Goal: Find specific page/section: Find specific page/section

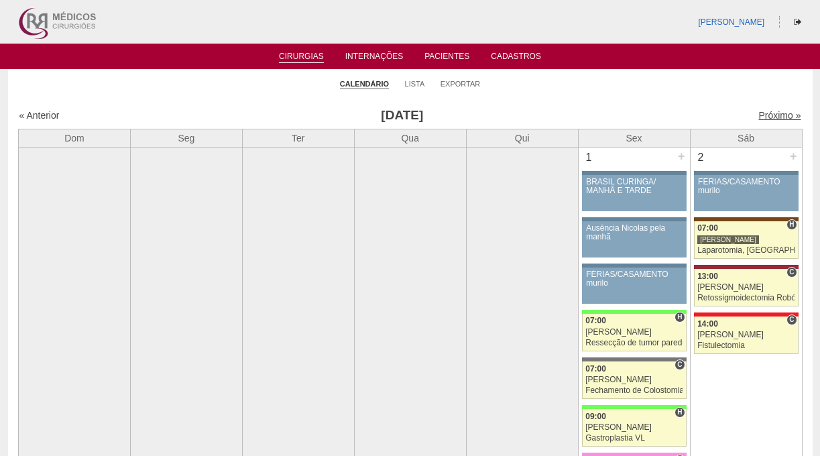
click at [772, 114] on link "Próximo »" at bounding box center [779, 115] width 42 height 11
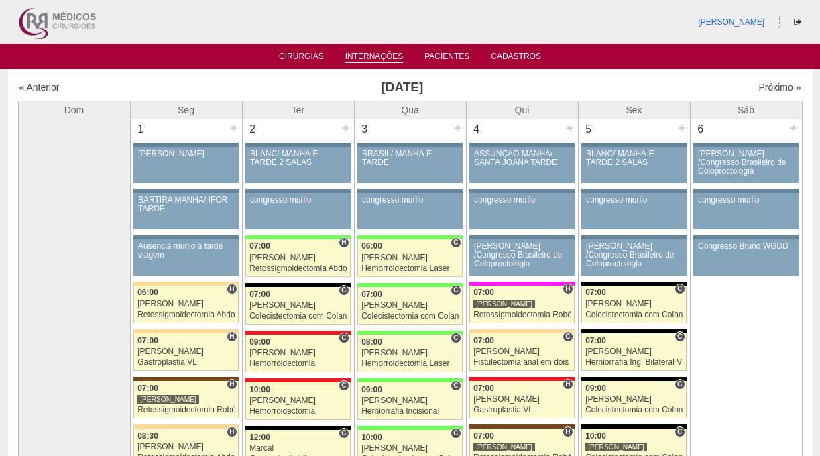
click at [380, 60] on link "Internações" at bounding box center [374, 57] width 58 height 11
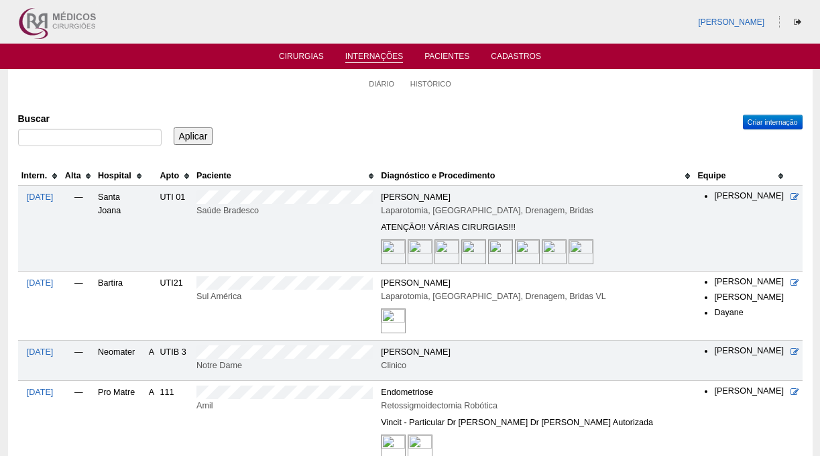
click at [117, 176] on th "Hospital" at bounding box center [120, 175] width 51 height 19
